Goal: Communication & Community: Answer question/provide support

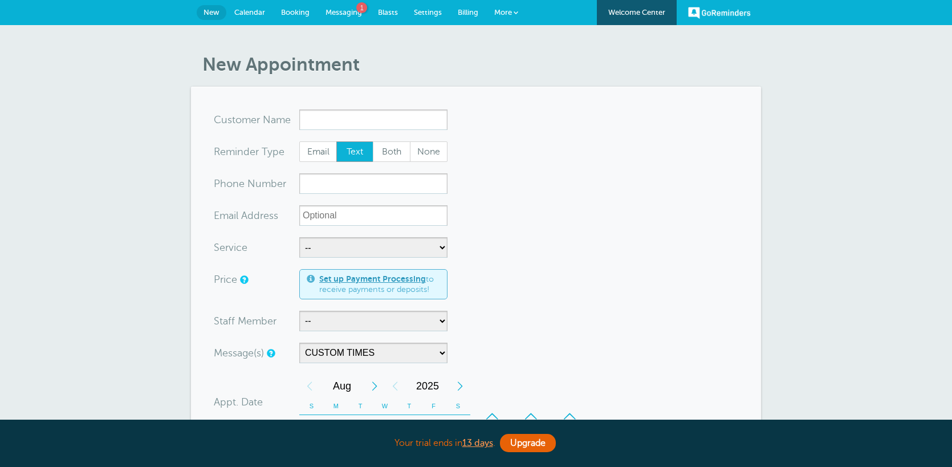
select select "160124"
click at [347, 9] on span "Messaging" at bounding box center [343, 12] width 36 height 9
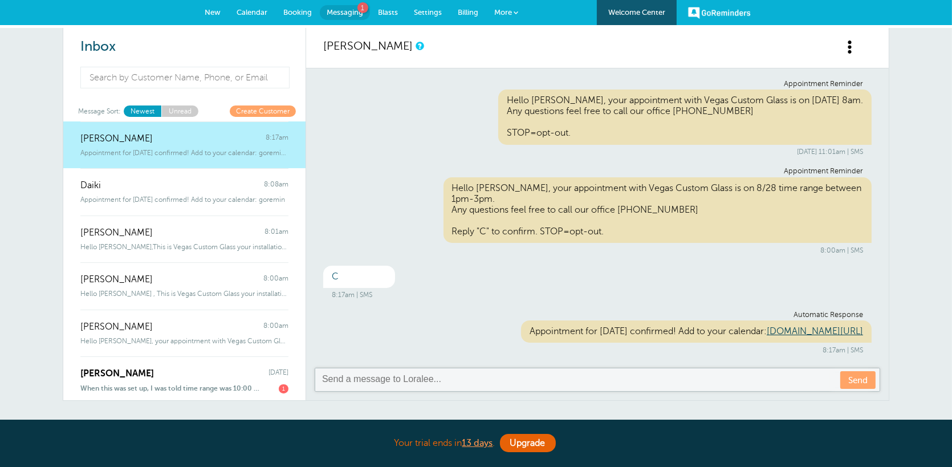
click at [516, 10] on span at bounding box center [515, 12] width 5 height 5
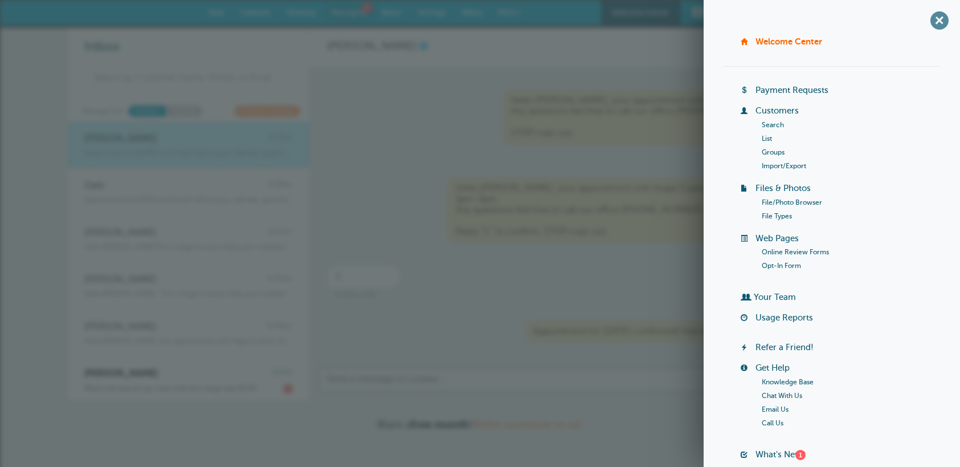
click at [936, 20] on span "+" at bounding box center [940, 20] width 26 height 26
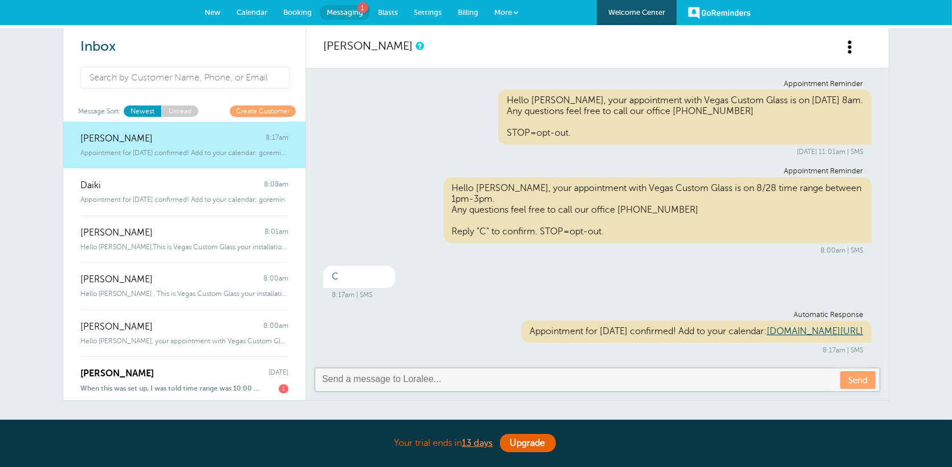
click at [439, 9] on span "Settings" at bounding box center [428, 12] width 28 height 9
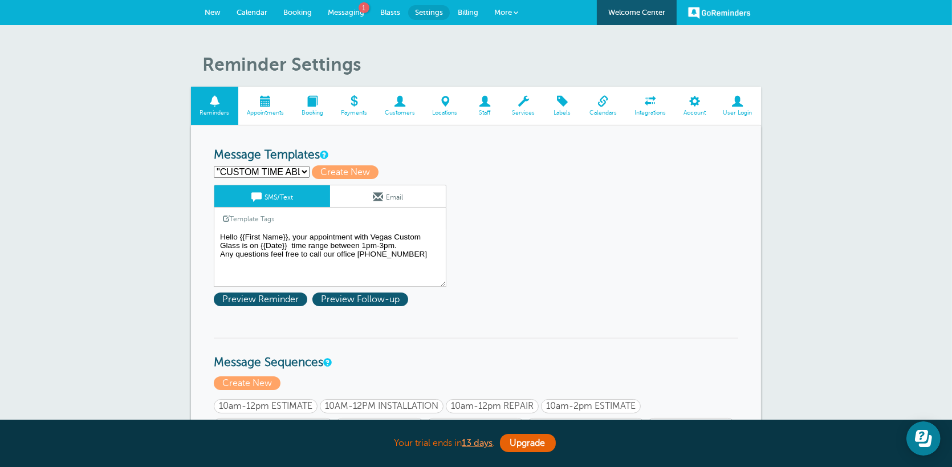
click at [696, 108] on link "Account" at bounding box center [694, 106] width 40 height 38
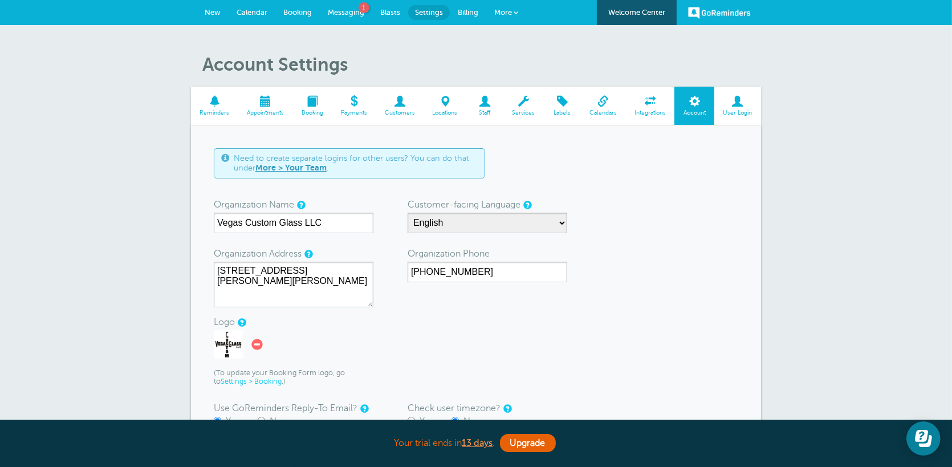
click at [736, 115] on span "User Login" at bounding box center [737, 112] width 35 height 7
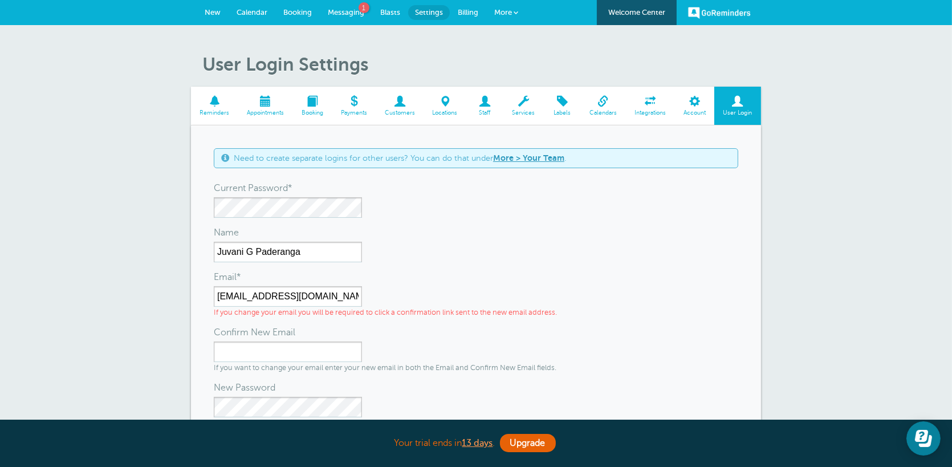
click at [696, 112] on span "Account" at bounding box center [694, 112] width 28 height 7
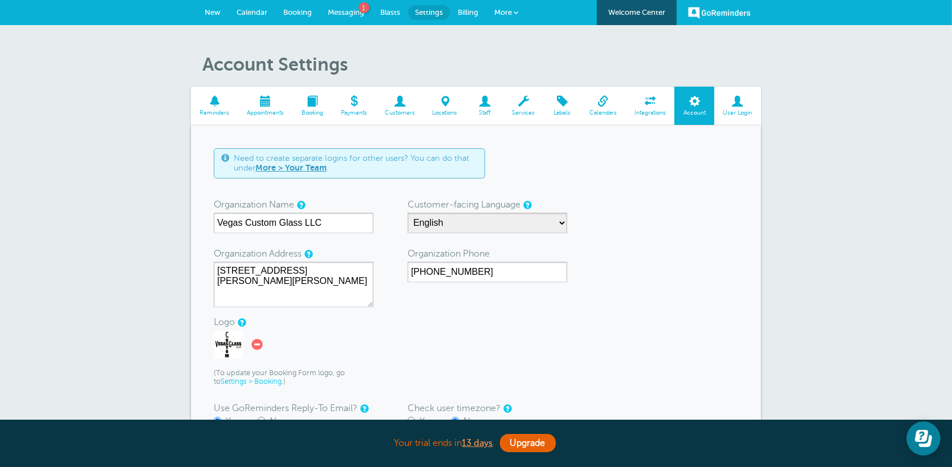
click at [297, 166] on link "More > Your Team" at bounding box center [290, 167] width 71 height 9
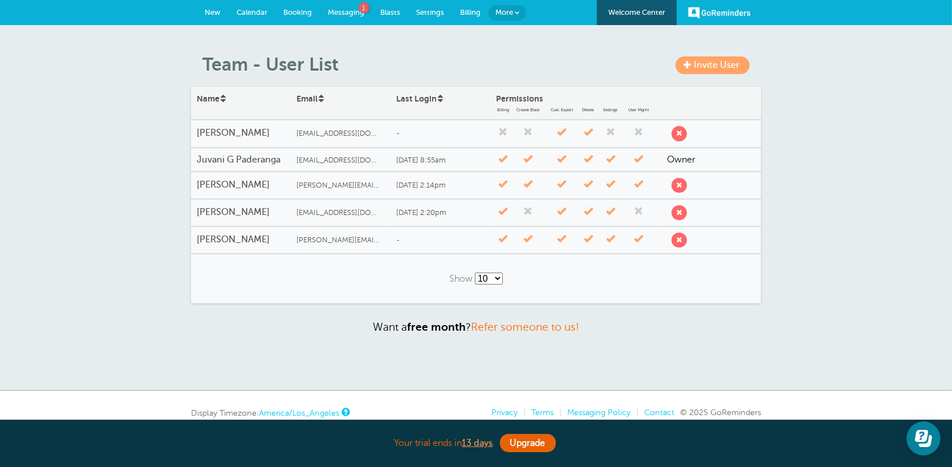
click at [389, 135] on div "frontdesk@vegascustomglass.com" at bounding box center [341, 134] width 100 height 20
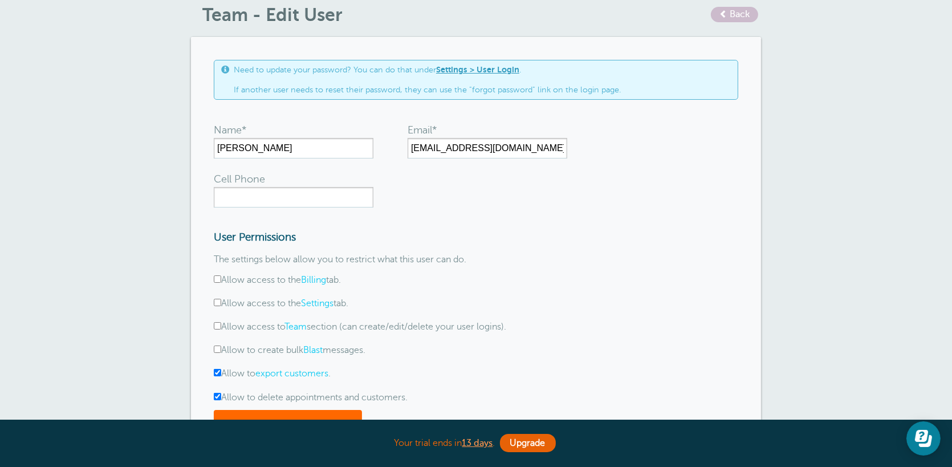
scroll to position [114, 0]
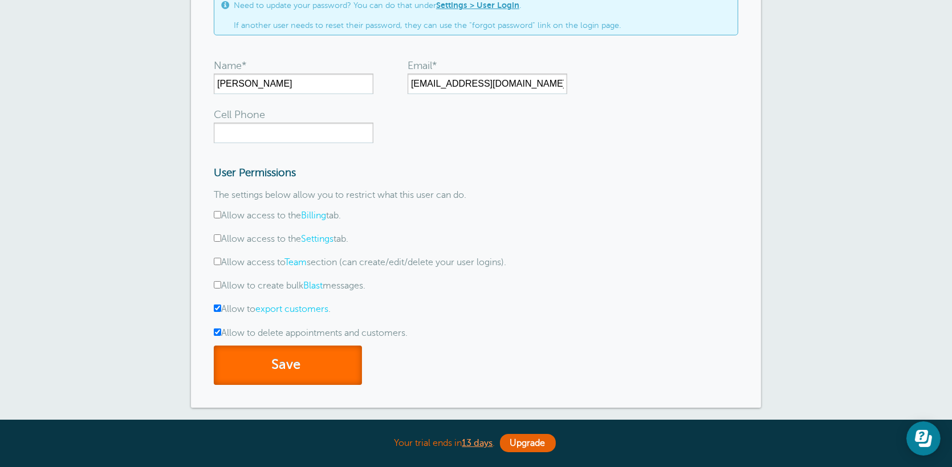
click at [263, 357] on button "Save" at bounding box center [288, 364] width 148 height 39
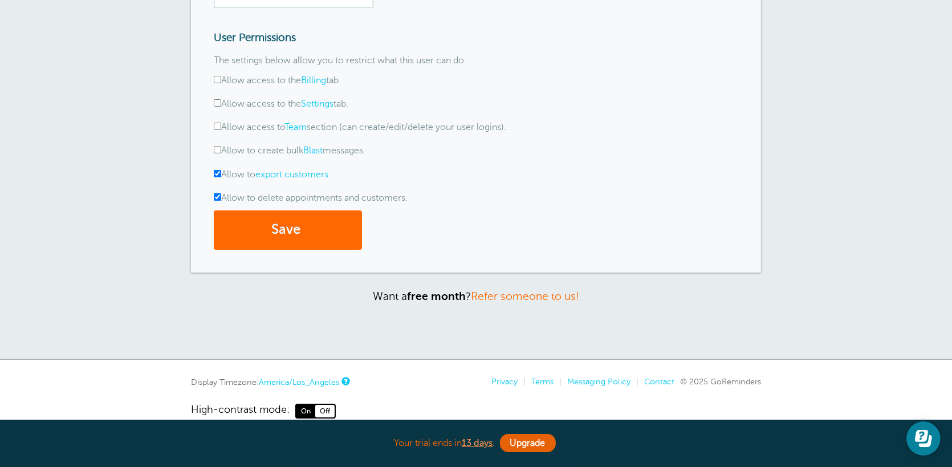
scroll to position [285, 0]
click at [279, 236] on button "Save" at bounding box center [288, 228] width 148 height 39
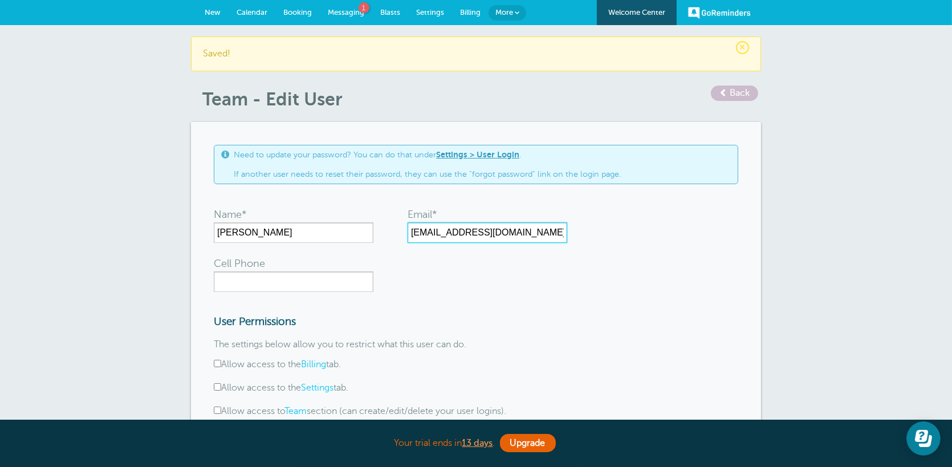
drag, startPoint x: 559, startPoint y: 234, endPoint x: 392, endPoint y: 238, distance: 167.0
click at [392, 238] on form "Name* Amy Email* frontdesk@vegascustomglass.com Cell Phone User Permissions The…" at bounding box center [476, 367] width 524 height 332
click at [733, 93] on span "Back" at bounding box center [739, 93] width 20 height 10
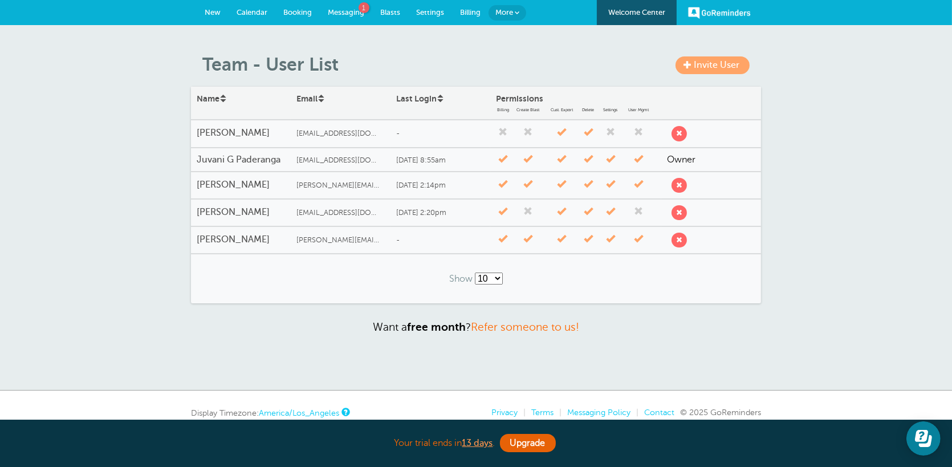
click at [680, 135] on span "submit" at bounding box center [679, 133] width 6 height 6
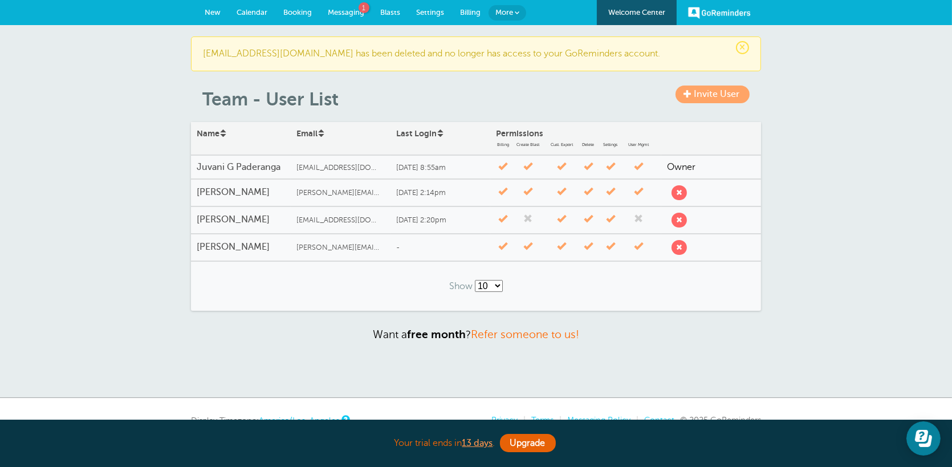
click at [706, 93] on span "Invite User" at bounding box center [716, 94] width 46 height 10
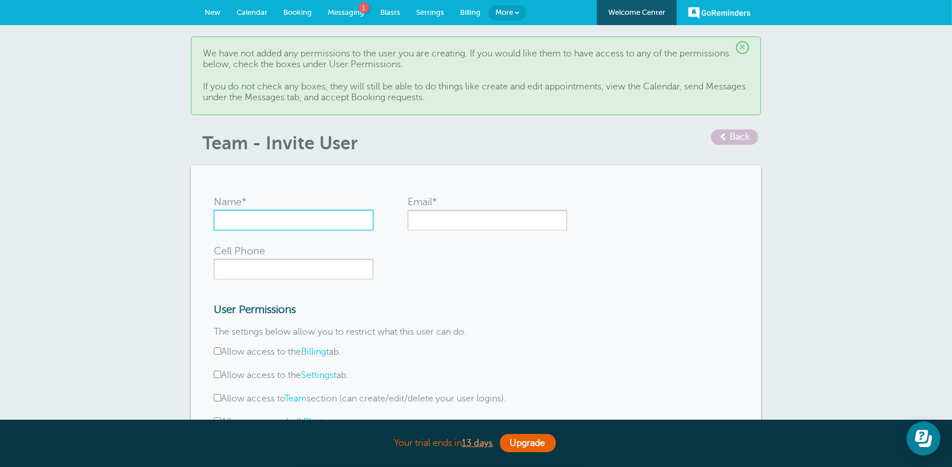
click at [291, 219] on input "Name*" at bounding box center [294, 220] width 160 height 21
type input "aMY"
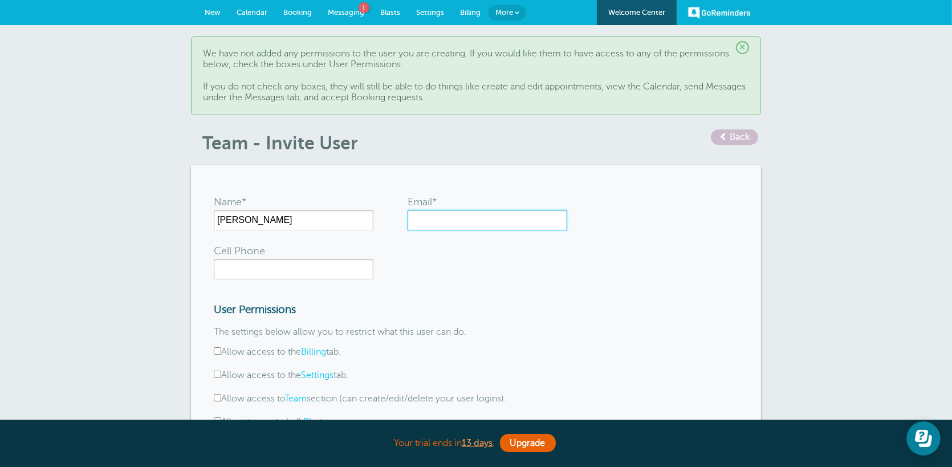
click at [446, 216] on input "Email*" at bounding box center [487, 220] width 160 height 21
paste input "frontdesk@vegascustomglass.com"
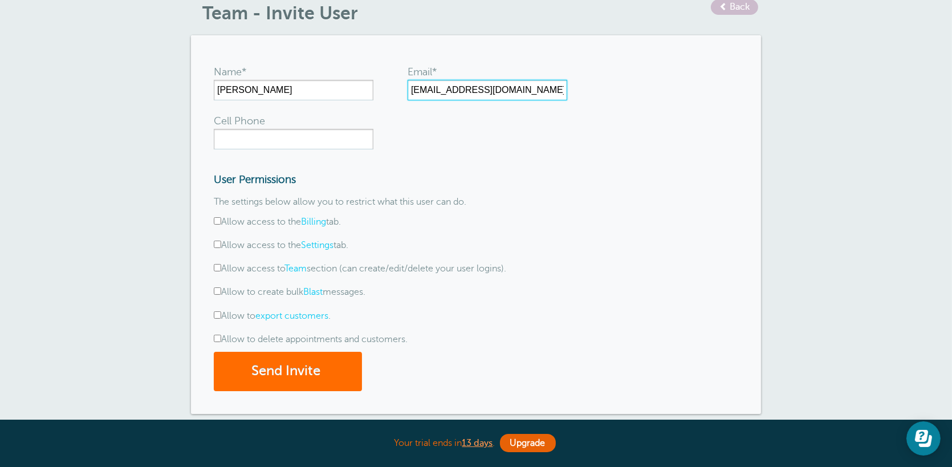
scroll to position [228, 0]
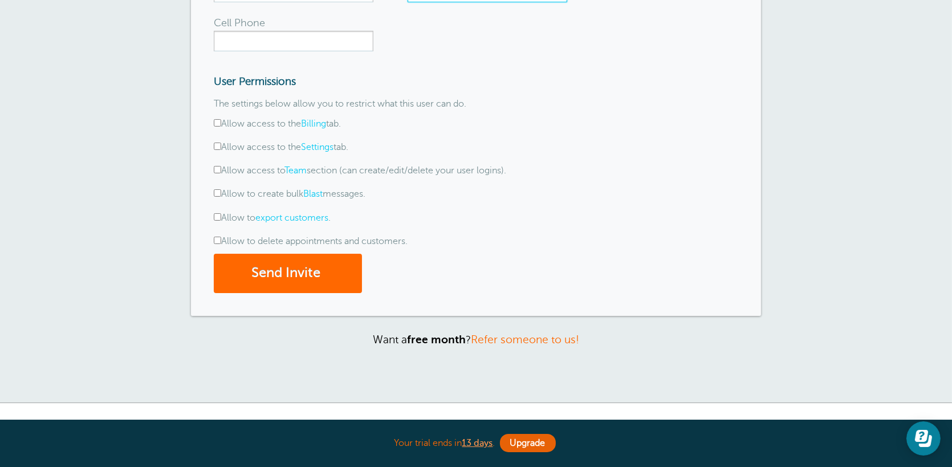
type input "frontdesk@vegascustomglass.com"
click at [214, 239] on input "Allow to delete appointments and customers." at bounding box center [217, 239] width 7 height 7
checkbox input "true"
click at [217, 220] on label "Allow to export customers ." at bounding box center [272, 218] width 117 height 10
click at [217, 220] on input "Allow to export customers ." at bounding box center [217, 216] width 7 height 7
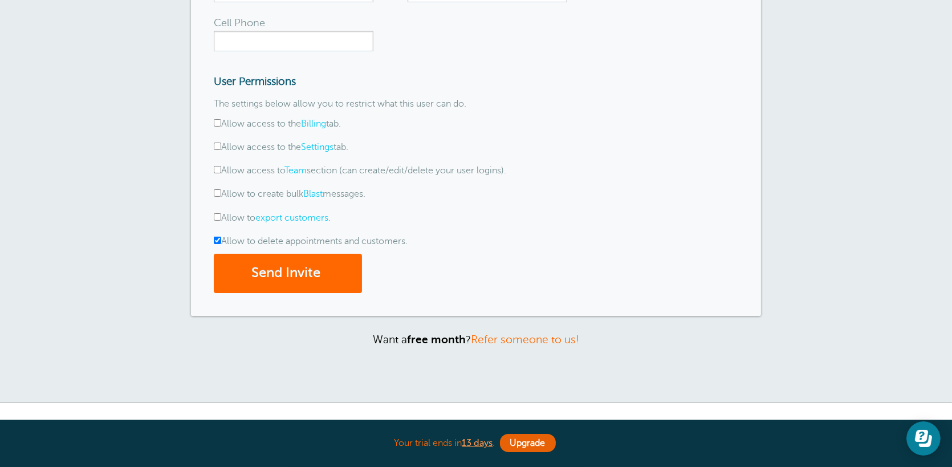
checkbox input "true"
click at [307, 271] on button "Send Invite" at bounding box center [288, 273] width 148 height 39
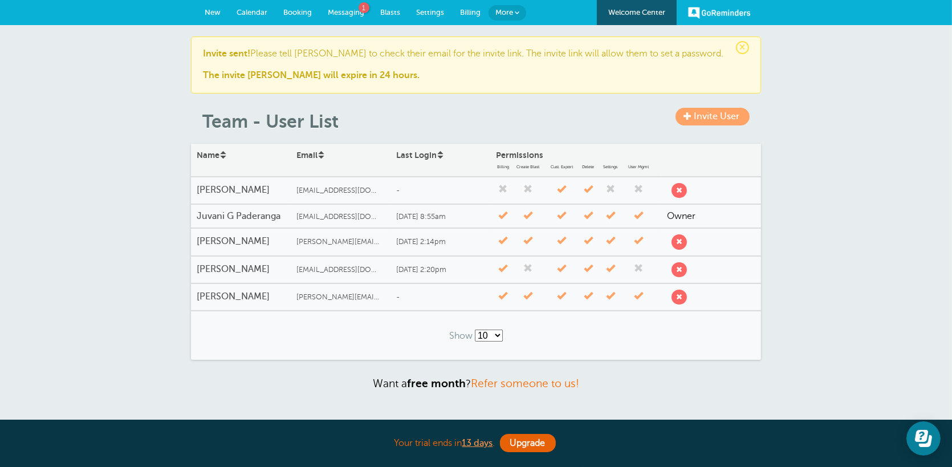
click at [344, 5] on link "Messaging 1" at bounding box center [346, 12] width 52 height 25
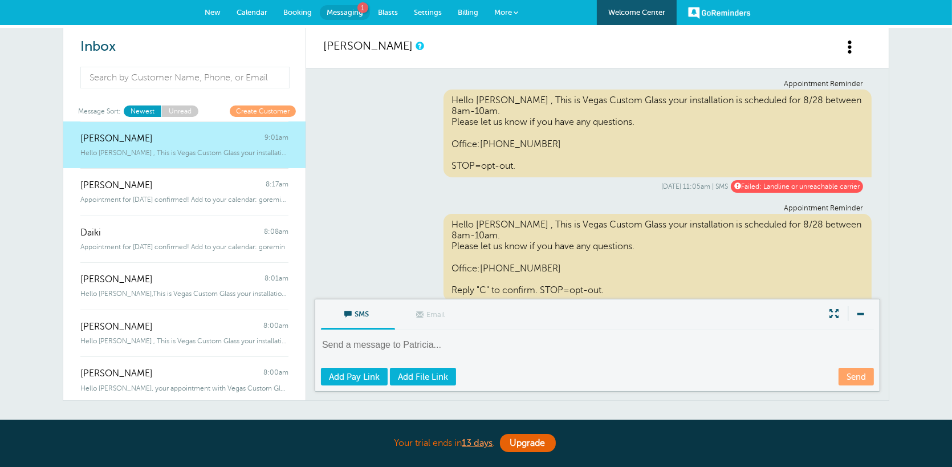
scroll to position [29, 0]
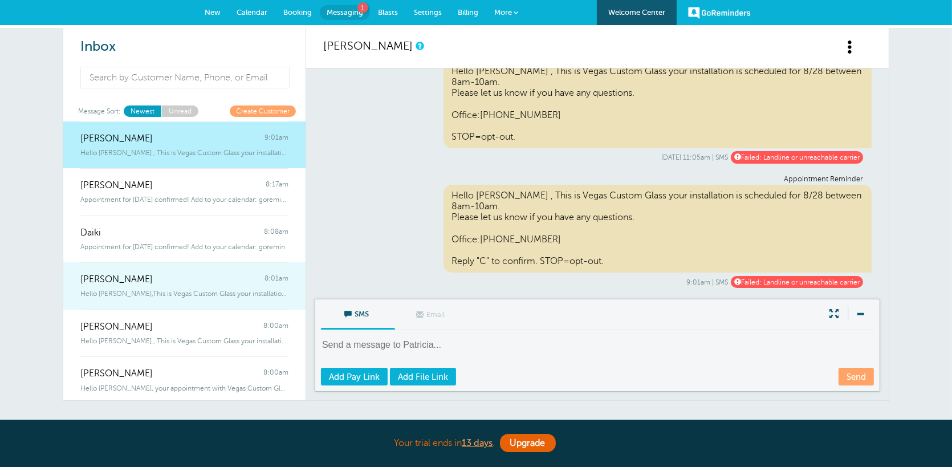
click at [187, 288] on div "Hello [PERSON_NAME],This is Vegas Custom Glass your installation is scheduled f…" at bounding box center [184, 291] width 208 height 13
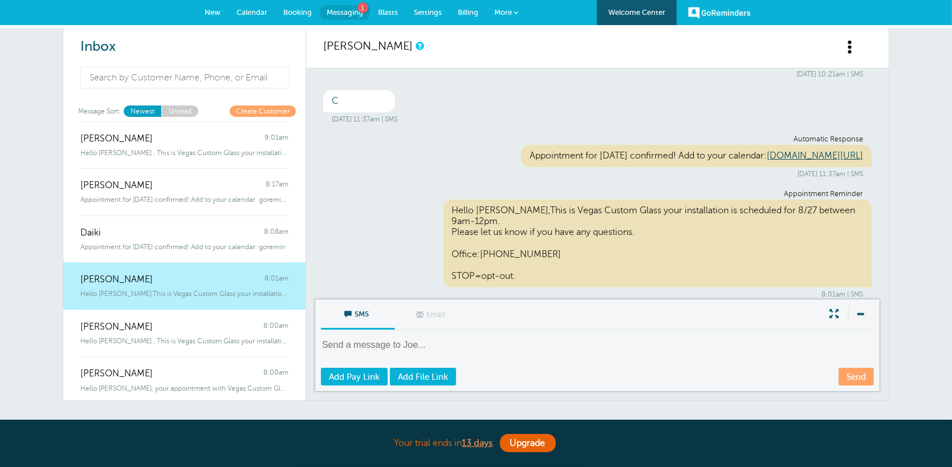
scroll to position [114, 0]
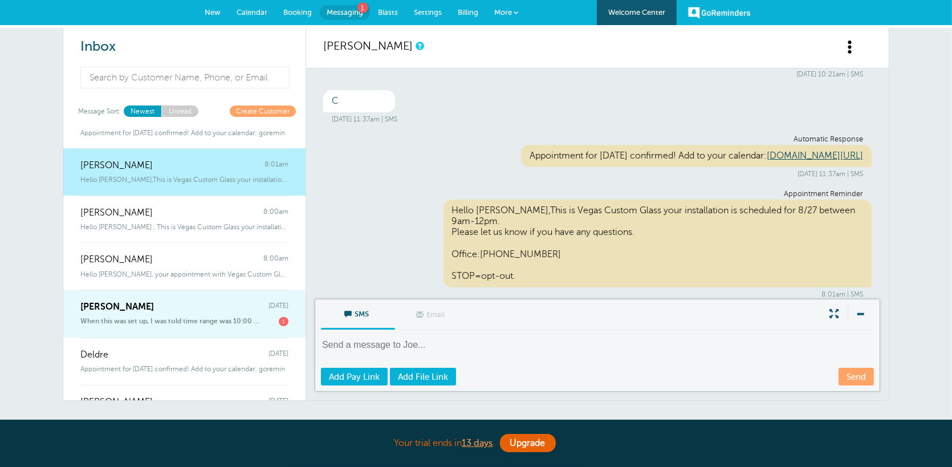
click at [211, 315] on div "When this was set up, I was told time range was 10:00 to [TECHNICAL_ID] if your…" at bounding box center [184, 319] width 208 height 14
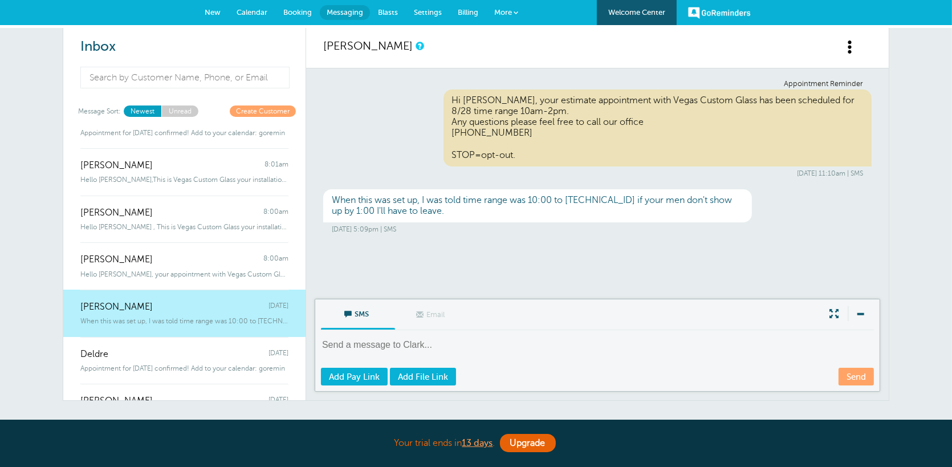
click at [581, 324] on div "SMS Email Write Message" at bounding box center [597, 314] width 553 height 31
click at [581, 336] on div "SMS Email Write Message Send Add Pay Link Add File Link" at bounding box center [597, 345] width 565 height 93
click at [528, 352] on textarea at bounding box center [598, 352] width 555 height 28
type textarea "h"
paste textarea "technician"
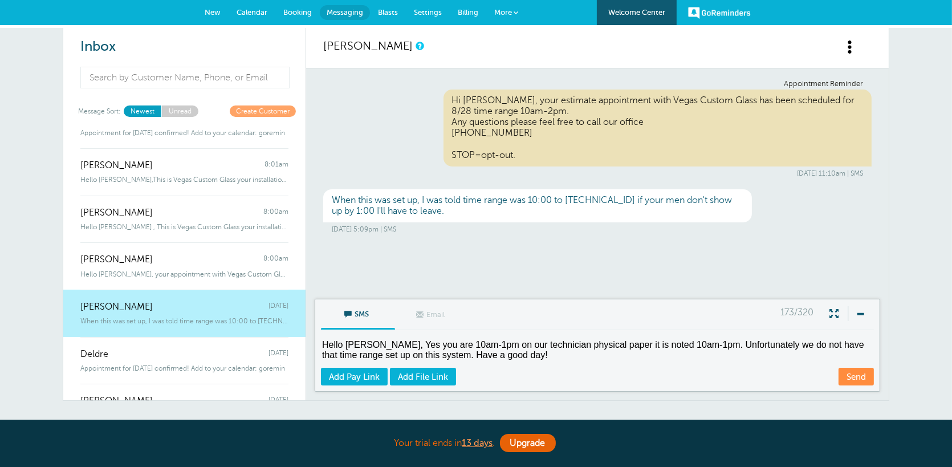
click at [538, 341] on textarea "Hello Clark, Yes you are 10am-1pm on our technician physical paper it is noted …" at bounding box center [598, 352] width 555 height 28
drag, startPoint x: 518, startPoint y: 361, endPoint x: 322, endPoint y: 338, distance: 197.3
click at [322, 338] on textarea "Hello Clark, Yes you are 10am-1pm on our technician's physical paper it is note…" at bounding box center [598, 352] width 555 height 28
type textarea "Hello Clark, Yes you are 10am-1pm on our technician's physical paper it is note…"
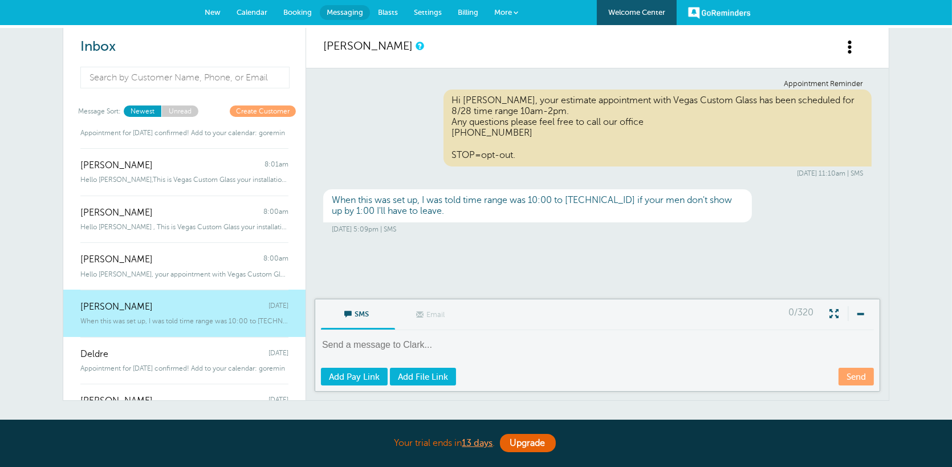
paste textarea "Hello Clark, Yes, you are scheduled for 10:00 AM – 1:00 PM. On our technician’s…"
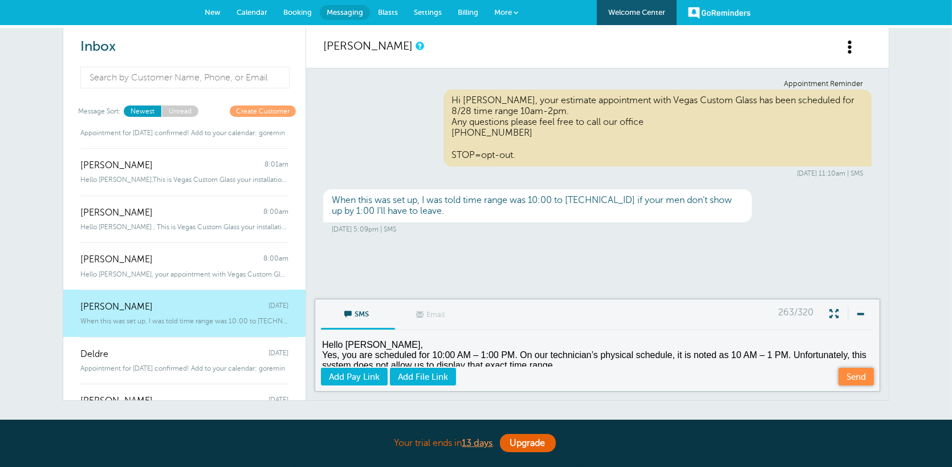
type textarea "Hello Clark, Yes, you are scheduled for 10:00 AM – 1:00 PM. On our technician’s…"
click at [844, 378] on link "Send" at bounding box center [855, 377] width 35 height 18
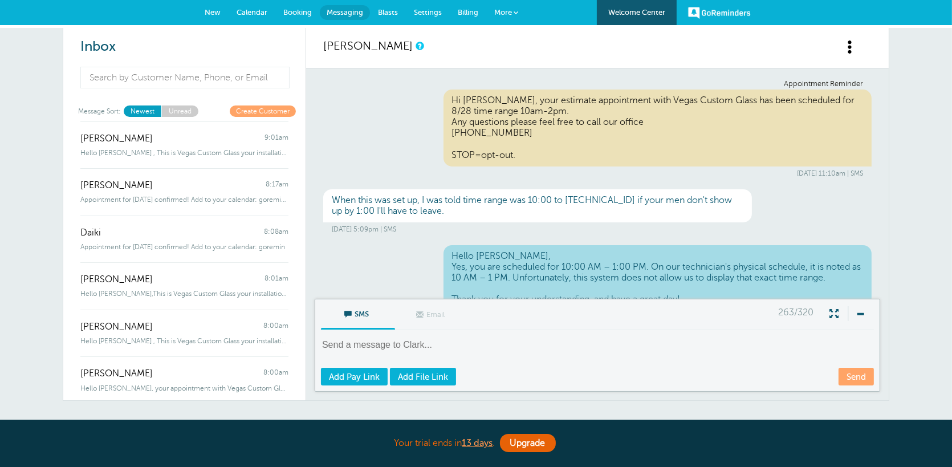
click at [252, 12] on span "Calendar" at bounding box center [251, 12] width 31 height 9
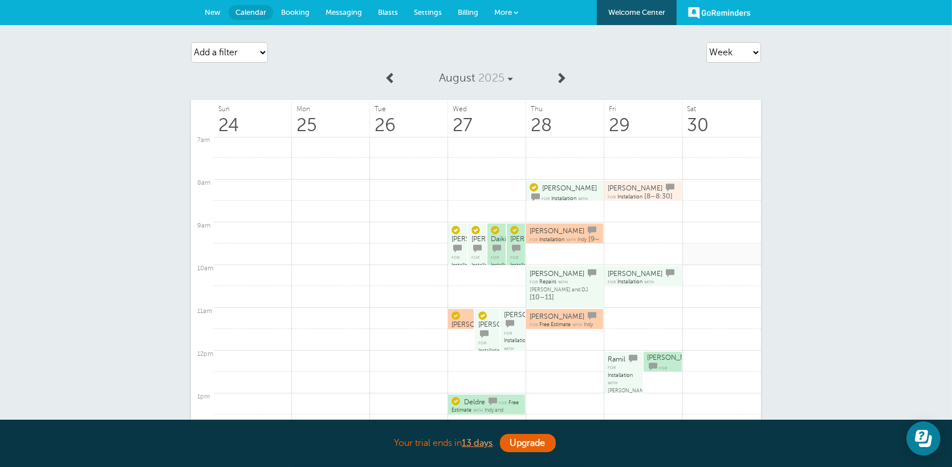
scroll to position [72, 0]
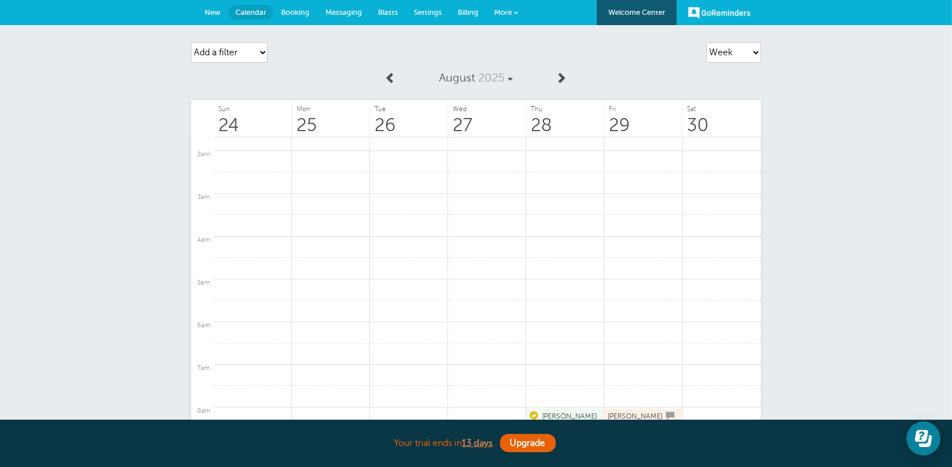
click at [222, 9] on link "New" at bounding box center [213, 12] width 32 height 25
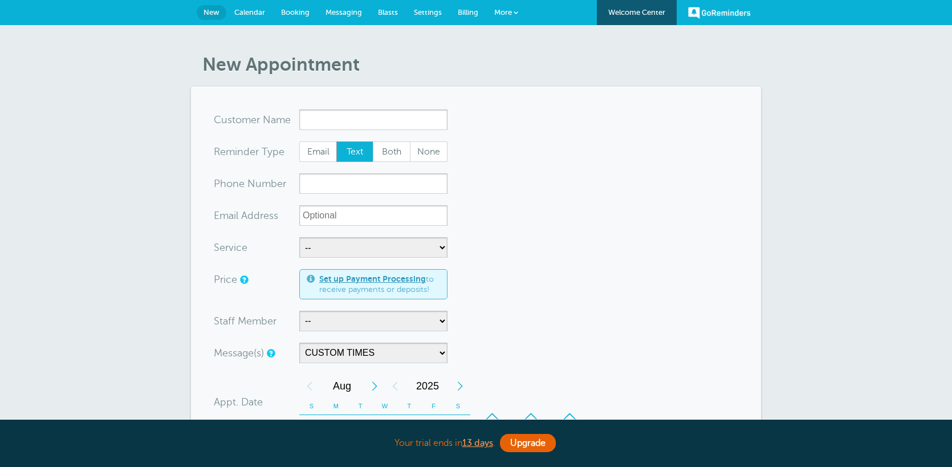
select select "160124"
click at [244, 6] on link "Calendar" at bounding box center [249, 12] width 47 height 25
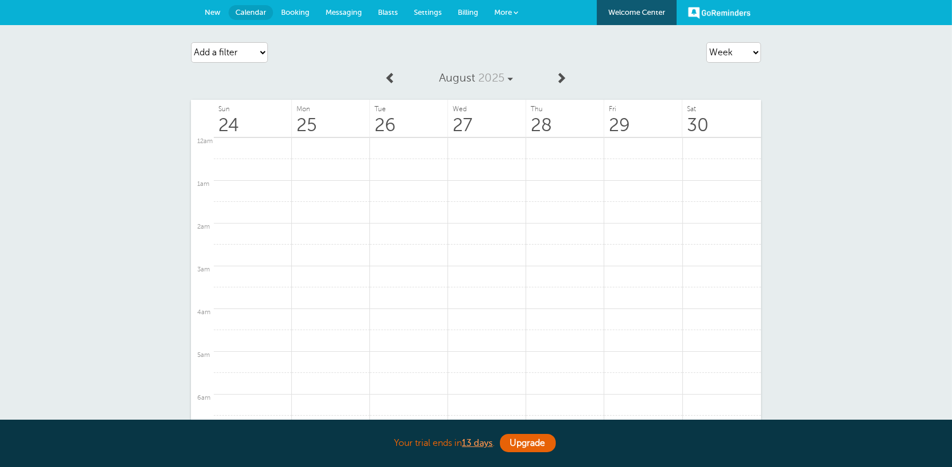
scroll to position [357, 0]
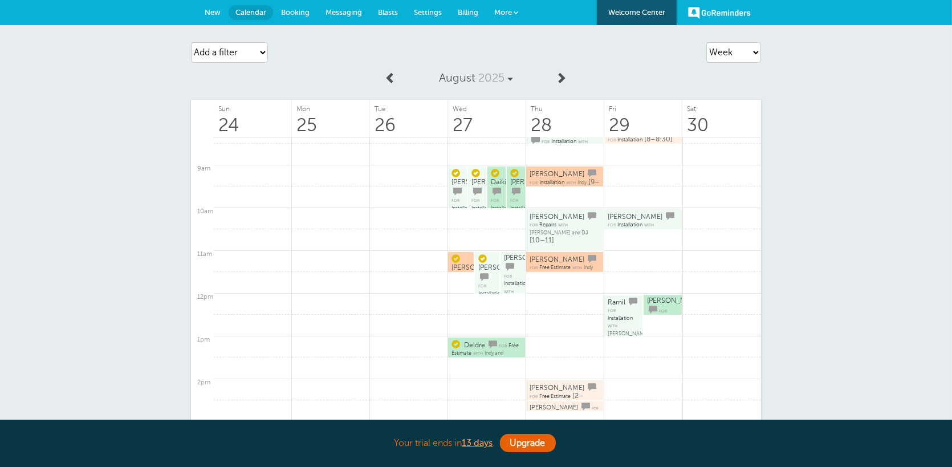
drag, startPoint x: 0, startPoint y: 0, endPoint x: 304, endPoint y: 12, distance: 304.5
click at [304, 12] on span "Booking" at bounding box center [295, 12] width 28 height 9
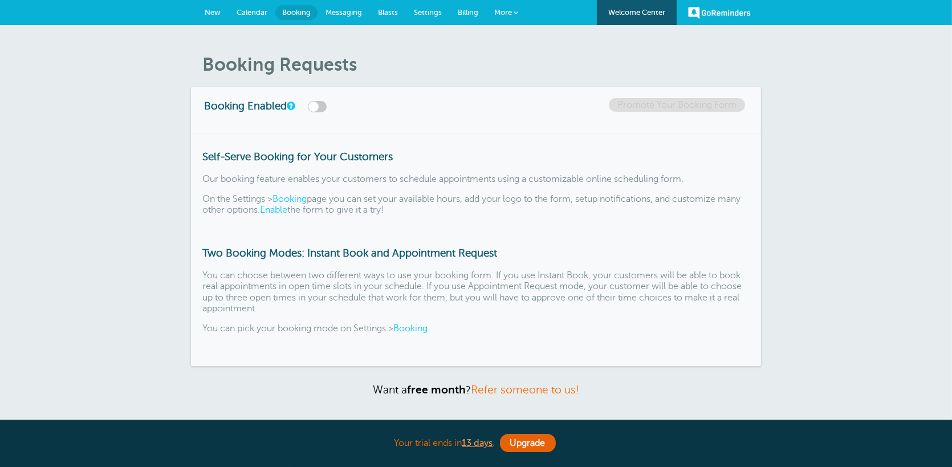
click at [344, 13] on span "Messaging" at bounding box center [343, 12] width 36 height 9
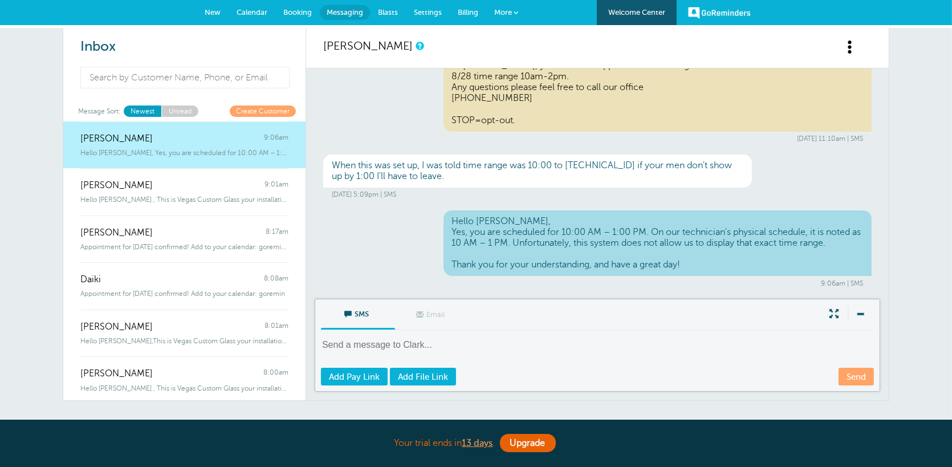
click at [254, 11] on span "Calendar" at bounding box center [251, 12] width 31 height 9
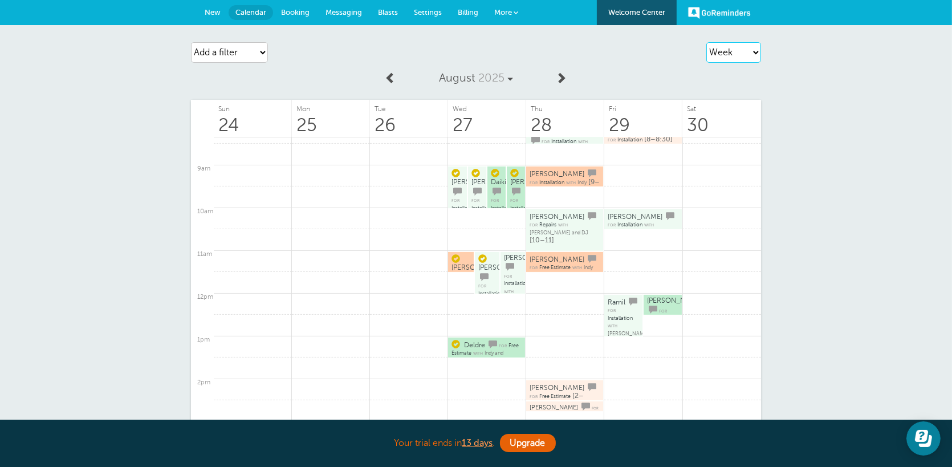
click at [737, 50] on select "Agenda Day Week Month (full view) Month (condensed)" at bounding box center [733, 52] width 55 height 21
select select "day"
click at [706, 42] on select "Agenda Day Week Month (full view) Month (condensed)" at bounding box center [733, 52] width 55 height 21
